Goal: Information Seeking & Learning: Understand process/instructions

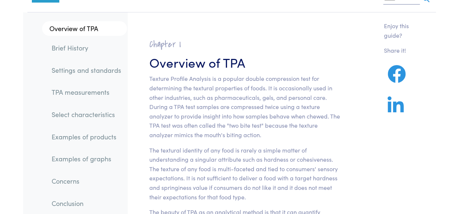
scroll to position [35, 0]
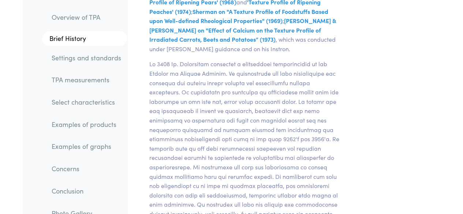
scroll to position [1765, 0]
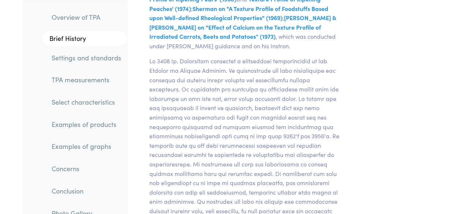
click at [111, 67] on li "TPA measurements" at bounding box center [81, 77] width 92 height 22
click at [107, 59] on link "Settings and standards" at bounding box center [86, 57] width 81 height 17
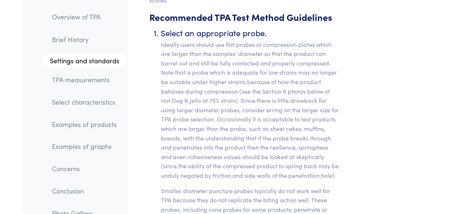
scroll to position [3394, 0]
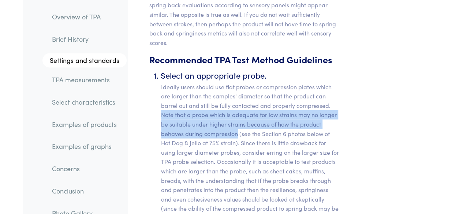
drag, startPoint x: 160, startPoint y: 78, endPoint x: 237, endPoint y: 101, distance: 80.1
copy p "Note that a probe which is adequate for low strains may no longer be suitable u…"
